Goal: Find specific page/section: Find specific page/section

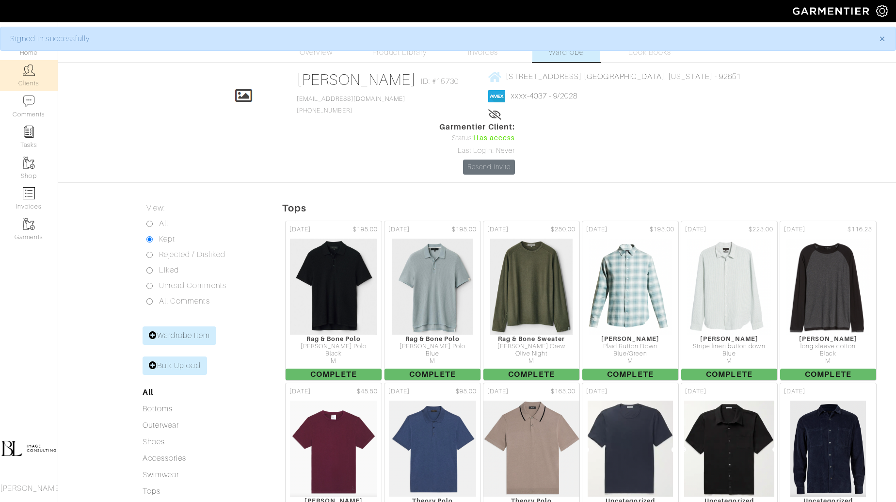
click at [24, 78] on link "Clients" at bounding box center [29, 75] width 58 height 31
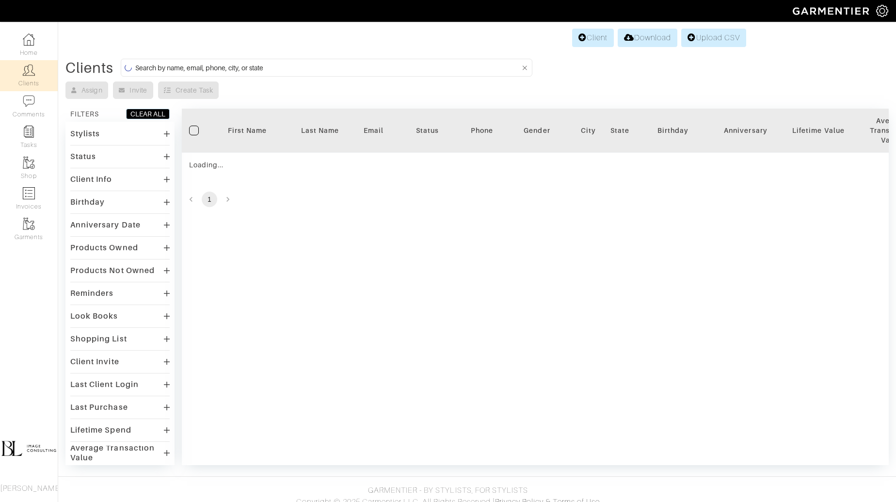
click at [303, 68] on input at bounding box center [327, 68] width 385 height 12
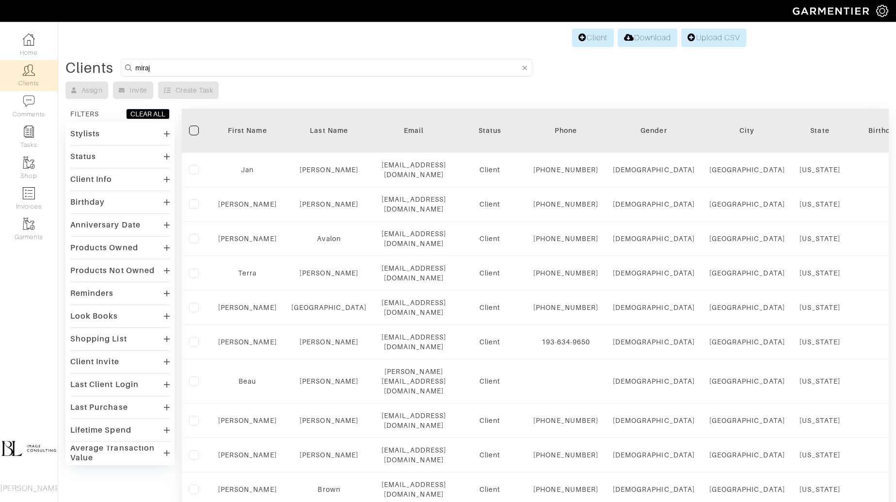
type input "miraj"
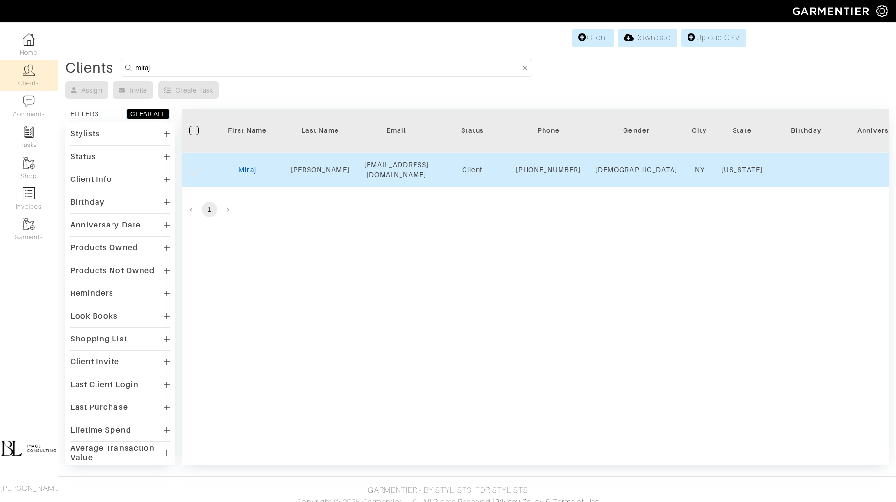
click at [251, 170] on link "Miraj" at bounding box center [247, 170] width 17 height 8
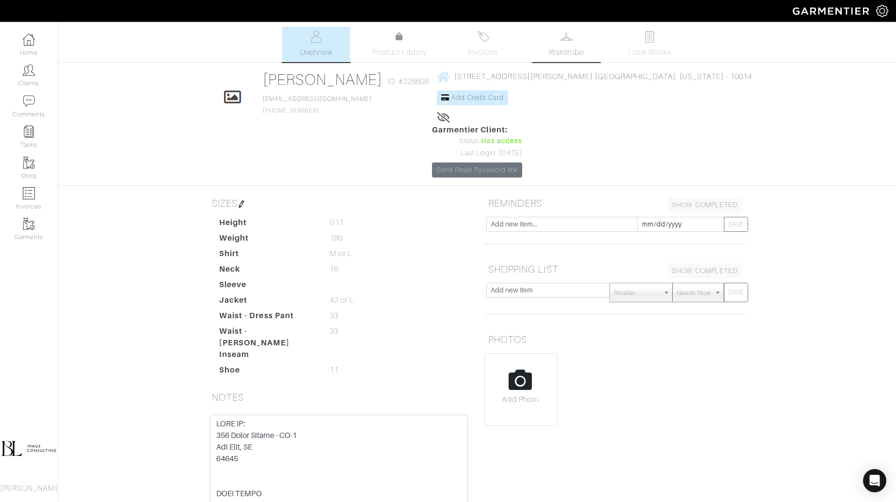
click at [565, 49] on span "Wardrobe" at bounding box center [566, 53] width 35 height 12
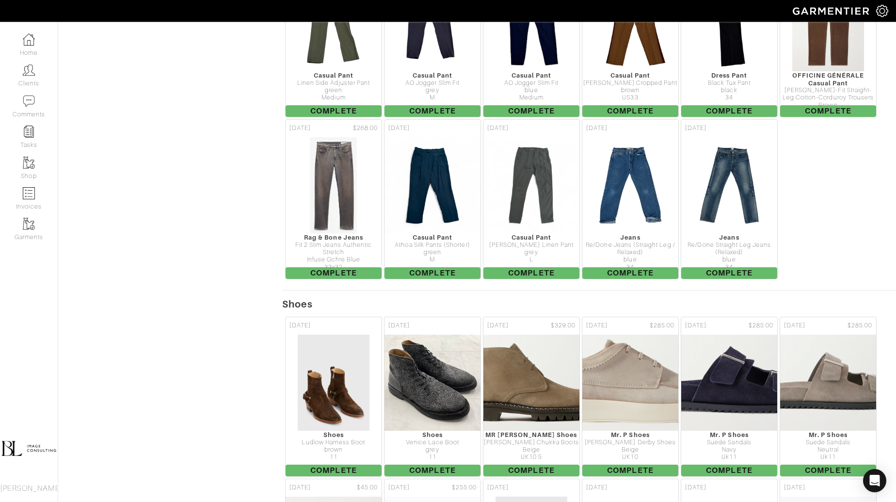
scroll to position [5634, 0]
